Goal: Transaction & Acquisition: Subscribe to service/newsletter

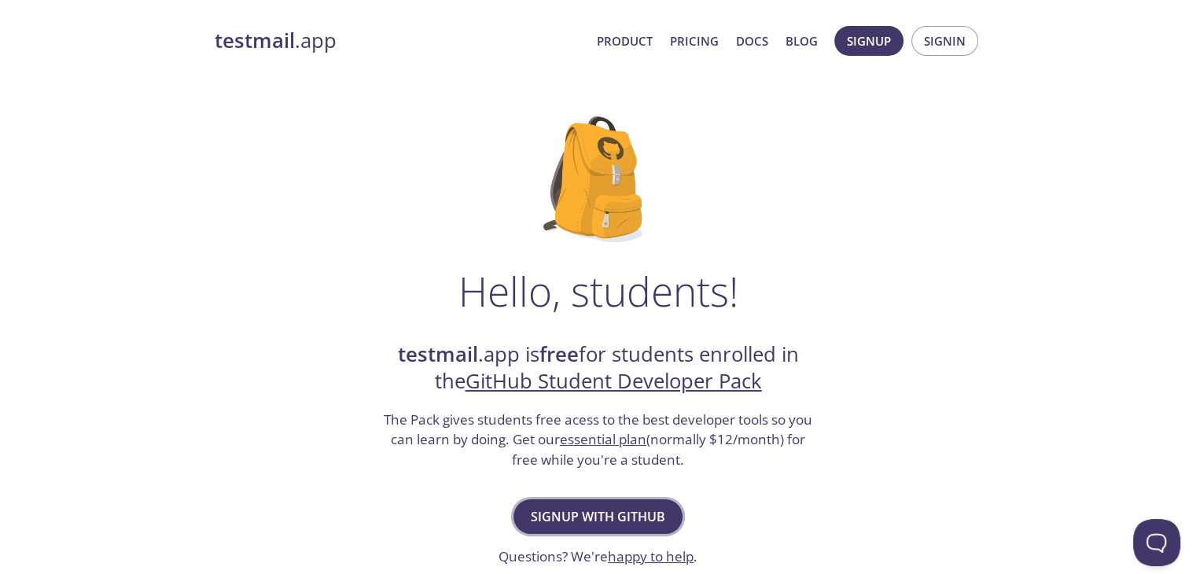
click at [618, 512] on span "Signup with GitHub" at bounding box center [598, 517] width 134 height 22
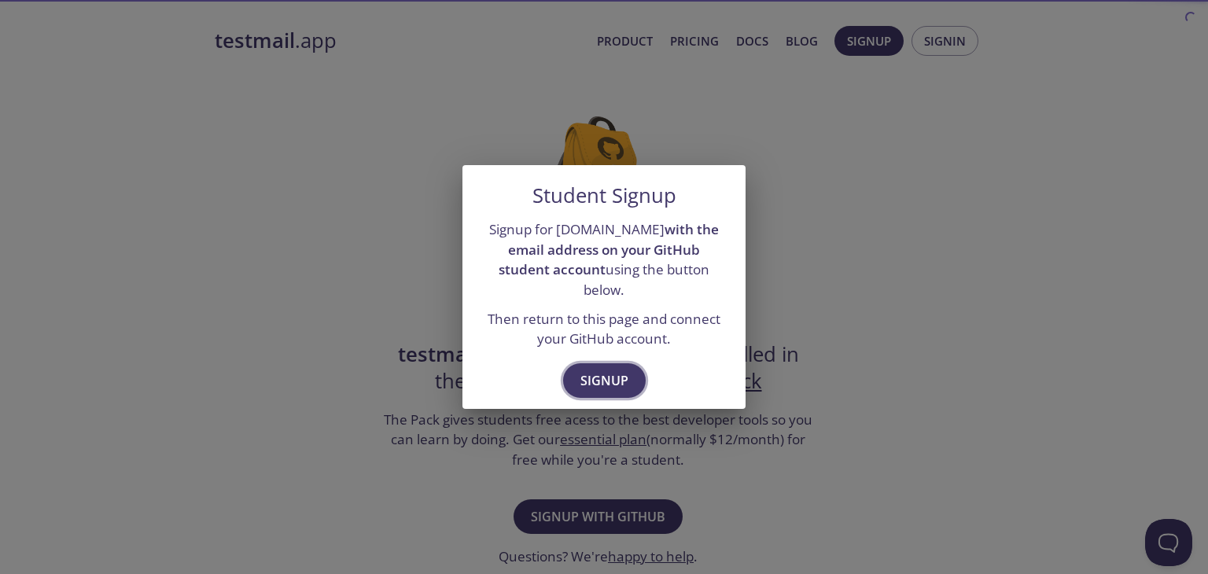
click at [612, 370] on span "Signup" at bounding box center [604, 381] width 48 height 22
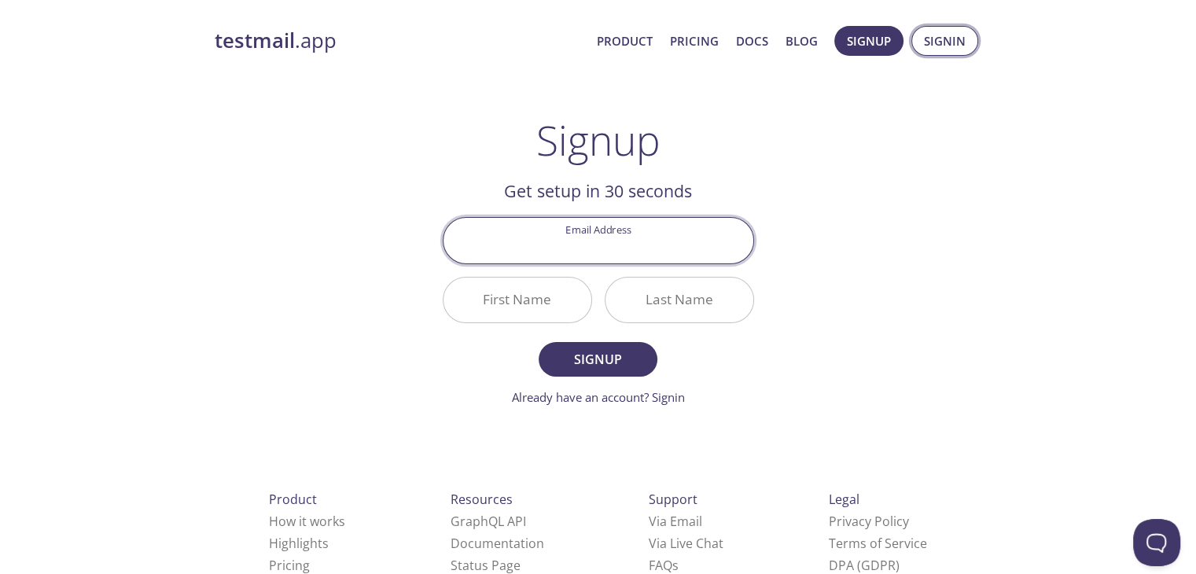
click at [950, 47] on span "Signin" at bounding box center [945, 41] width 42 height 20
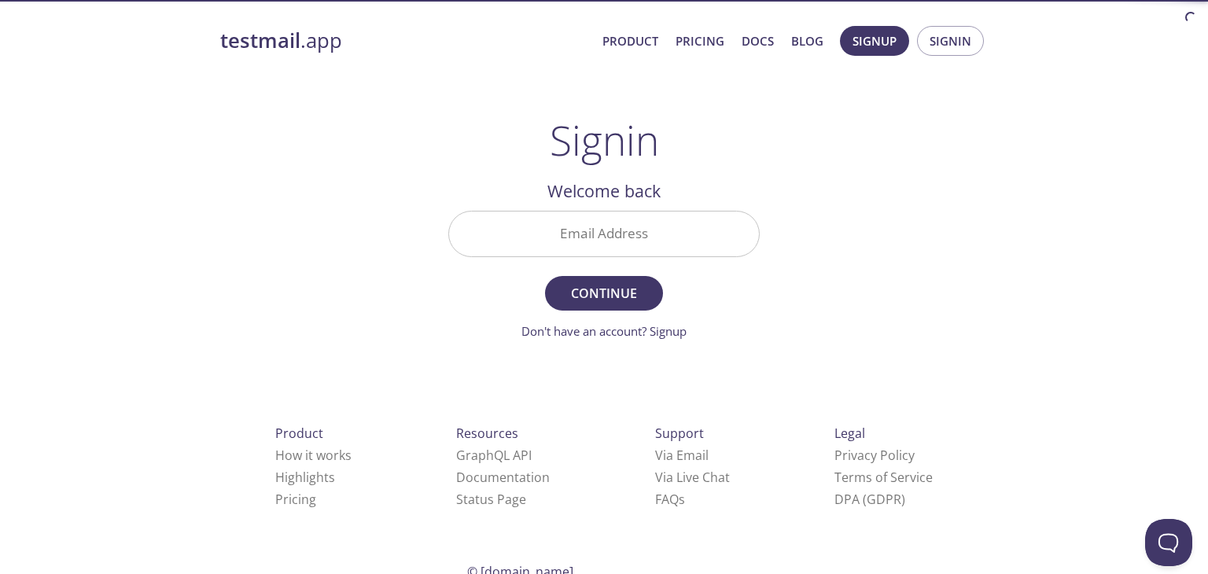
click at [642, 235] on input "Email Address" at bounding box center [604, 234] width 310 height 45
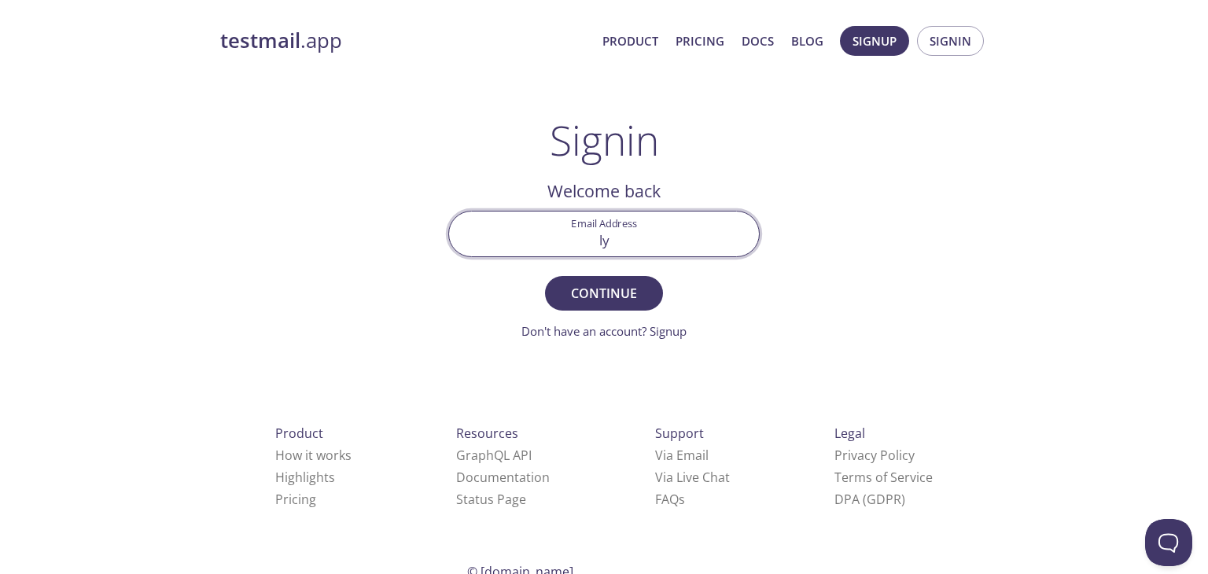
type input "l"
click at [650, 38] on link "Product" at bounding box center [630, 41] width 56 height 20
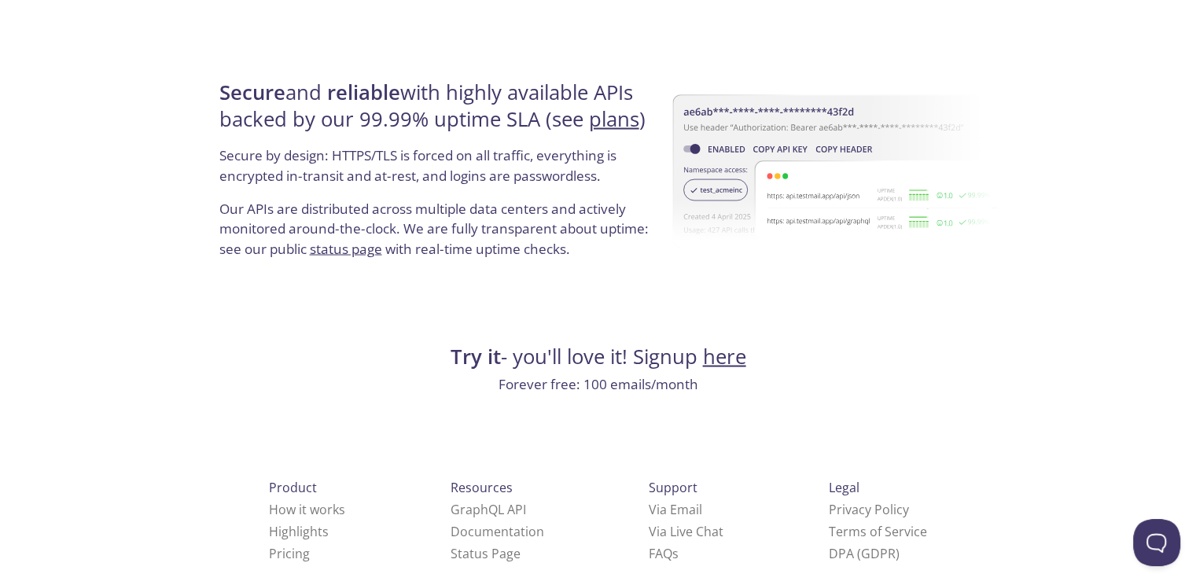
scroll to position [3023, 0]
